Goal: Check status: Check status

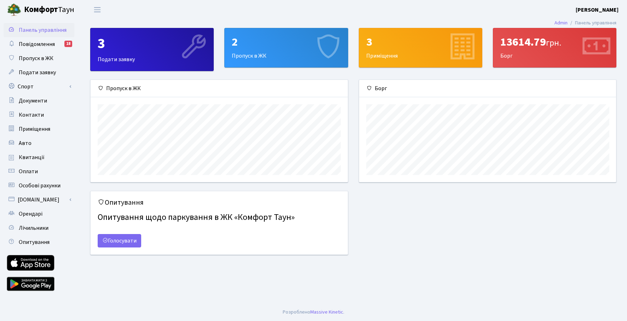
scroll to position [102, 257]
click at [60, 47] on link "Повідомлення 18" at bounding box center [39, 44] width 71 height 14
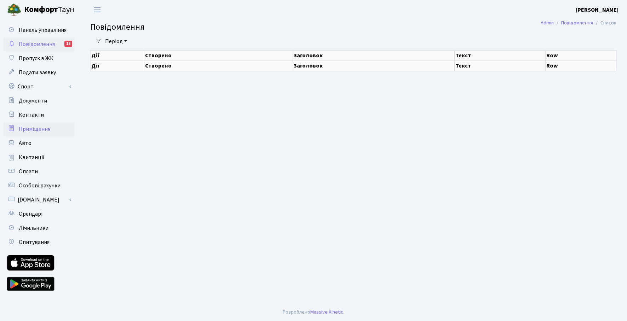
select select "25"
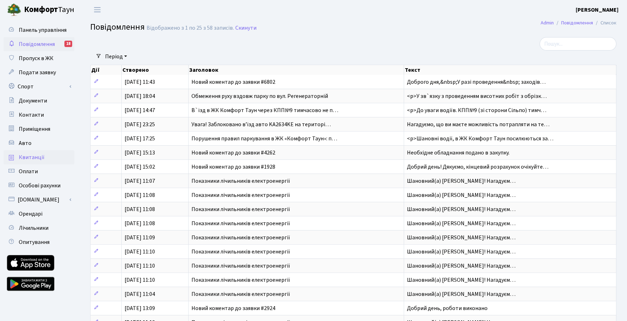
click at [42, 158] on span "Квитанції" at bounding box center [32, 158] width 26 height 8
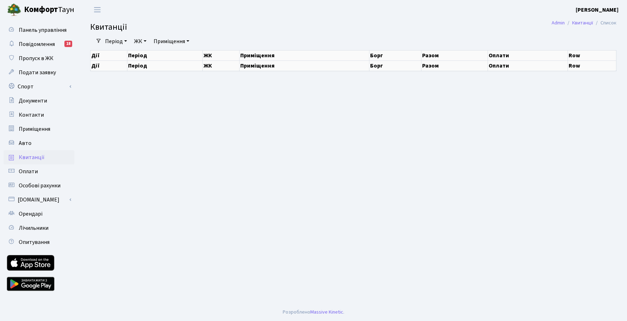
select select "25"
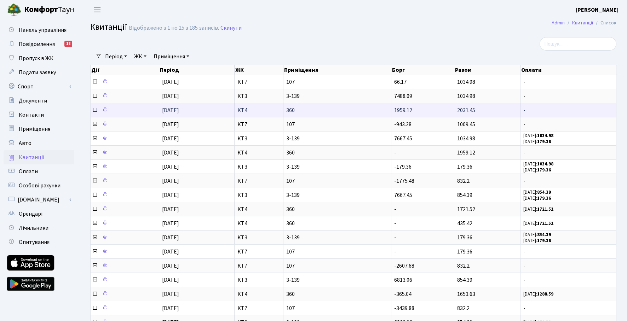
click at [96, 111] on icon at bounding box center [95, 110] width 6 height 6
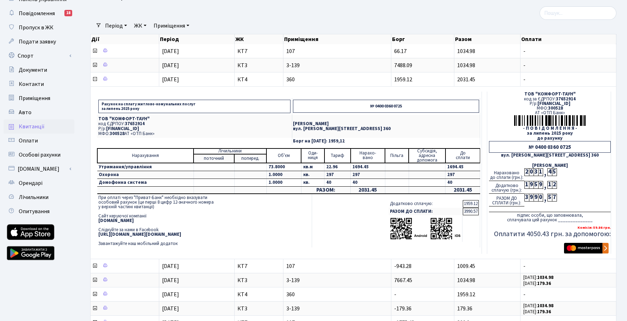
scroll to position [32, 0]
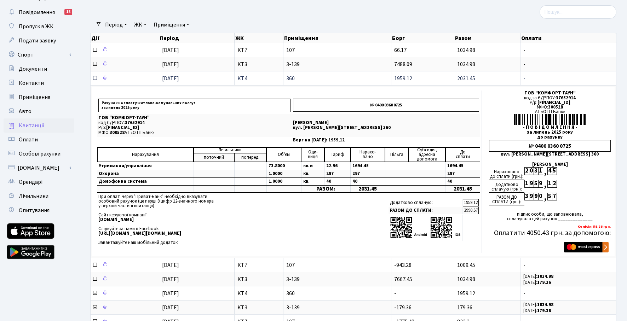
click at [94, 77] on icon at bounding box center [95, 78] width 6 height 6
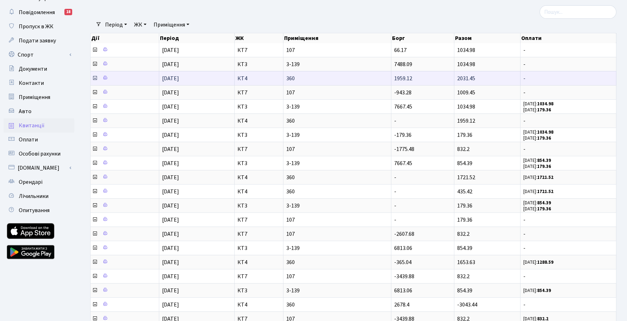
click at [95, 78] on icon at bounding box center [95, 78] width 6 height 6
